Goal: Information Seeking & Learning: Learn about a topic

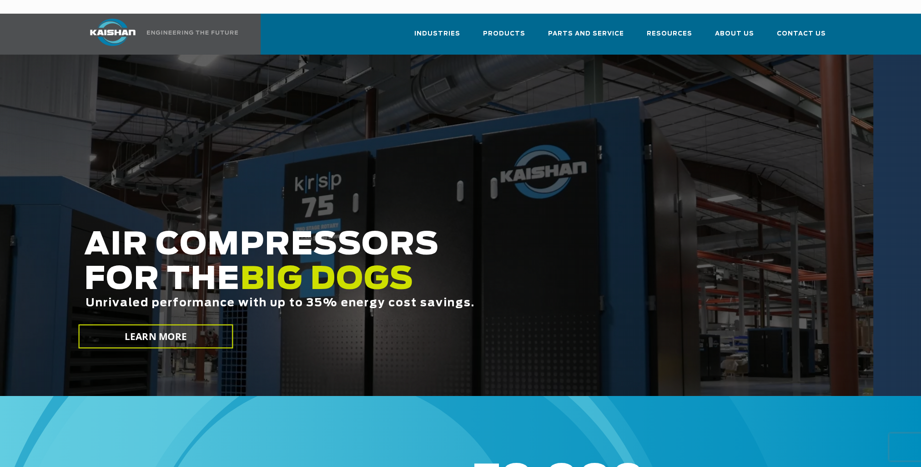
click at [614, 55] on div at bounding box center [460, 225] width 921 height 341
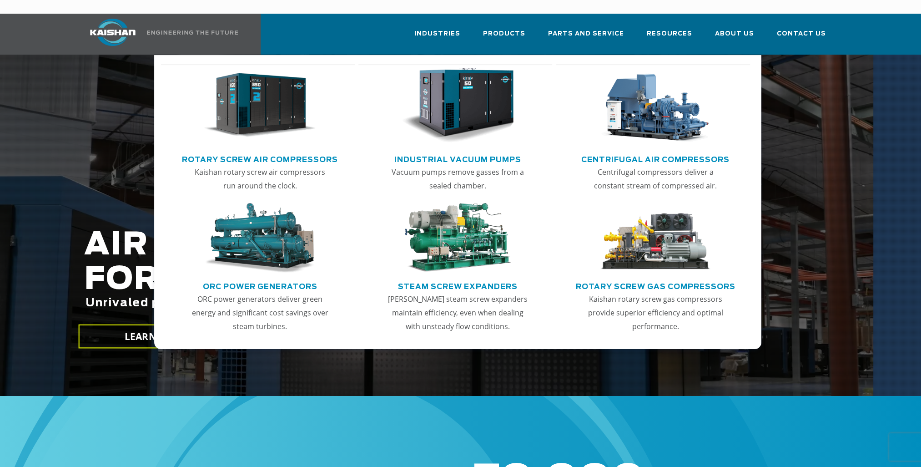
click at [254, 116] on img "Main menu" at bounding box center [260, 106] width 112 height 76
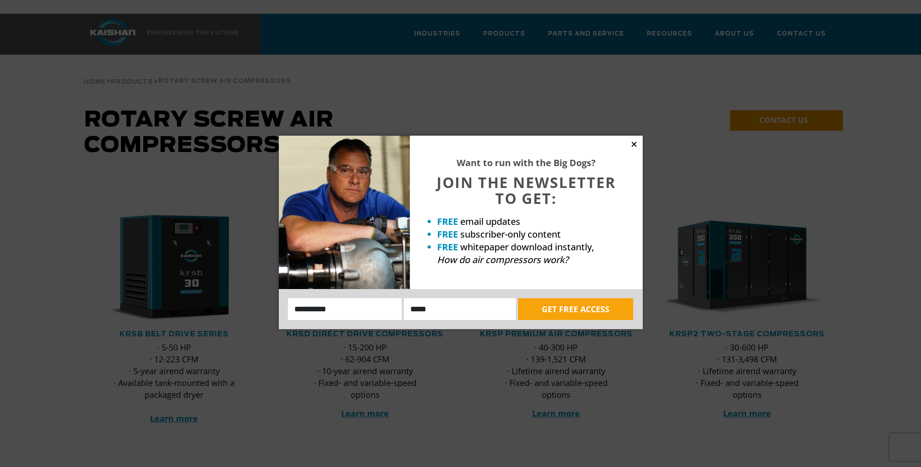
click at [632, 145] on icon at bounding box center [634, 144] width 8 height 8
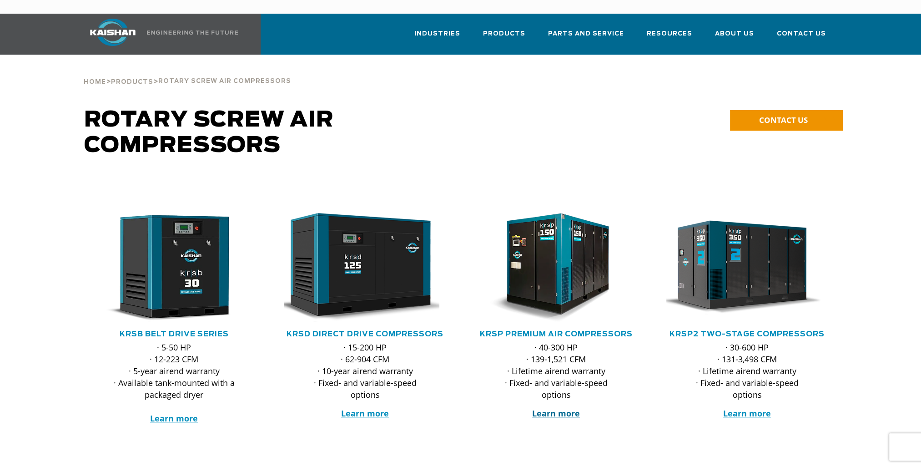
click at [572, 408] on strong "Learn more" at bounding box center [556, 413] width 48 height 11
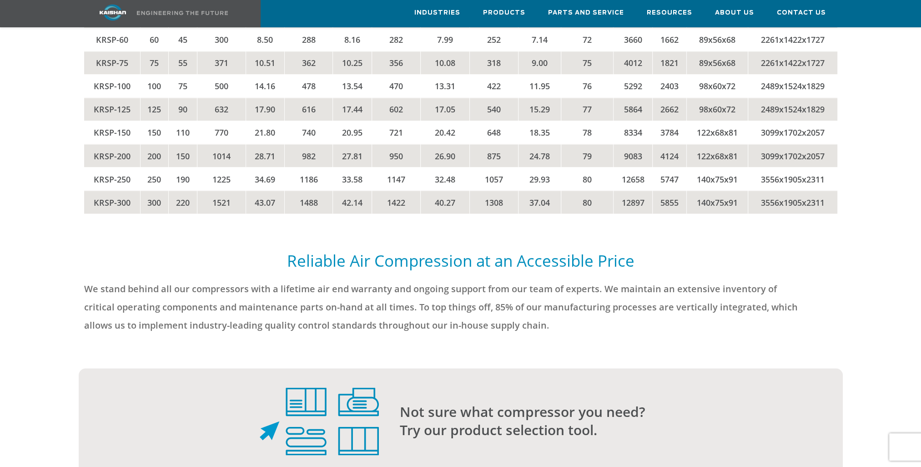
scroll to position [2002, 0]
